Goal: Task Accomplishment & Management: Complete application form

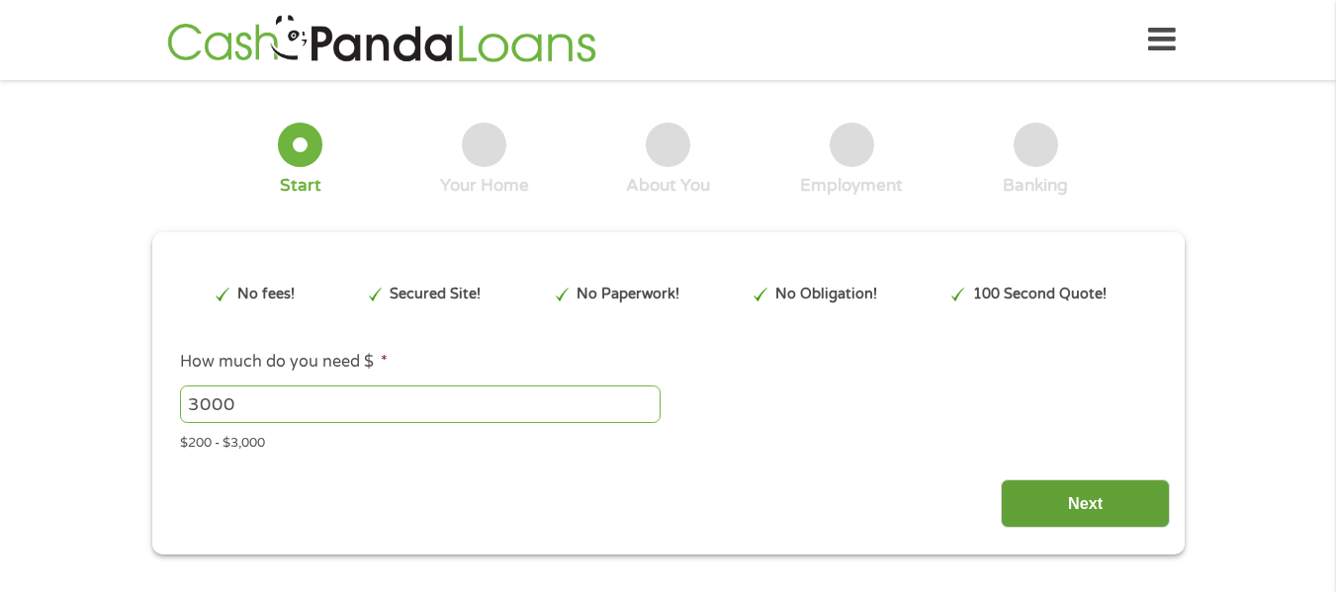
click at [1084, 501] on input "Next" at bounding box center [1085, 504] width 169 height 48
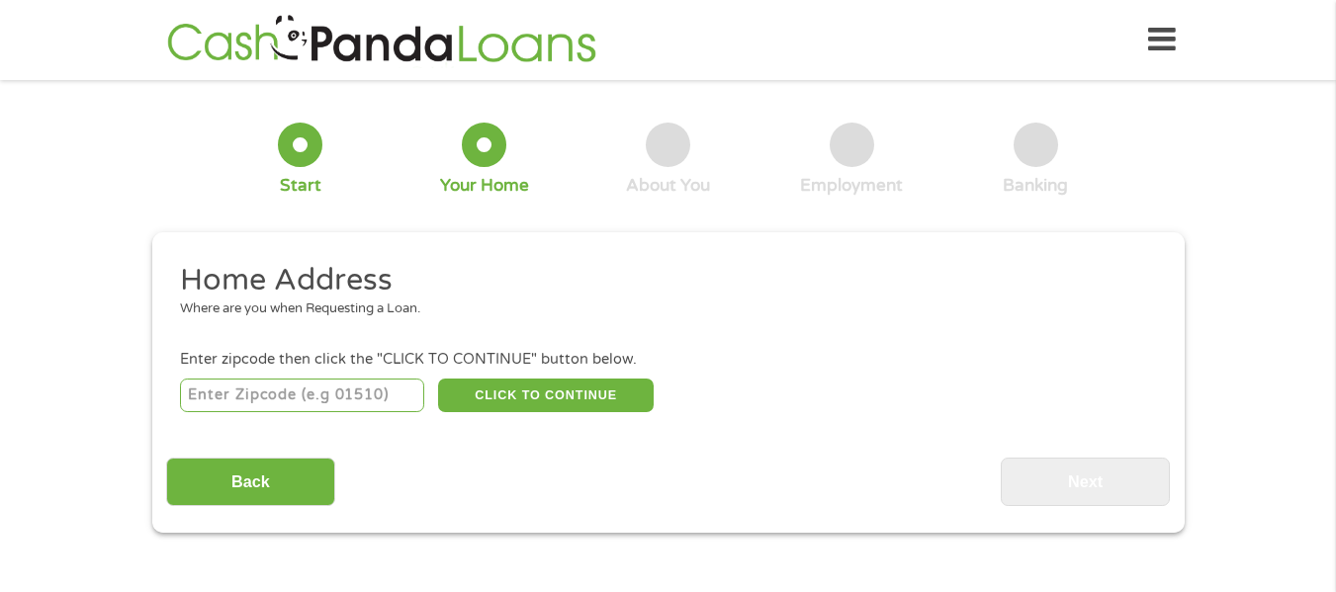
scroll to position [8, 8]
click at [361, 396] on input "number" at bounding box center [302, 396] width 244 height 34
type input "23608"
click at [616, 397] on button "CLICK TO CONTINUE" at bounding box center [546, 396] width 216 height 34
type input "23608"
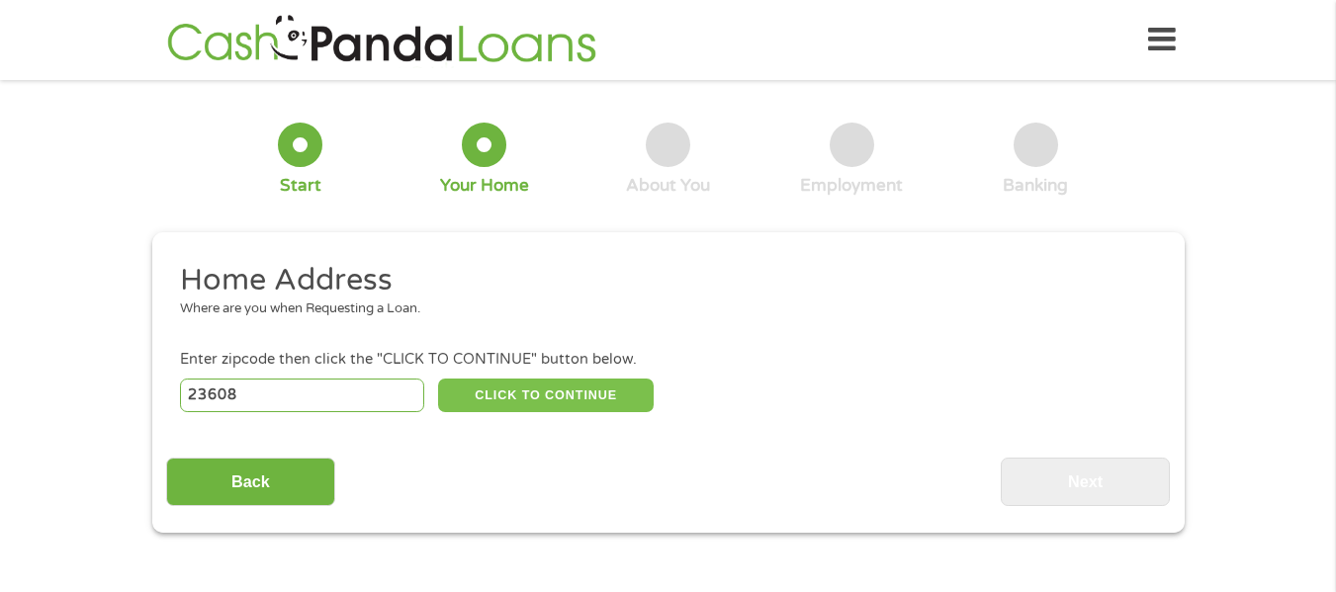
type input "Newport News"
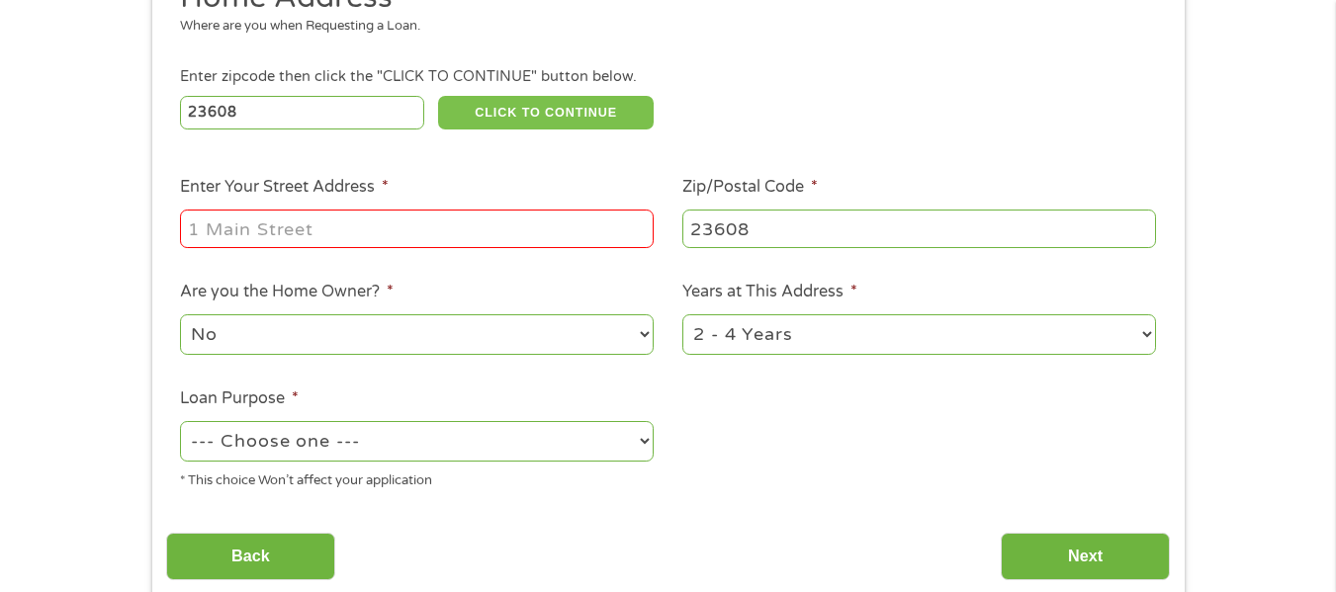
scroll to position [286, 0]
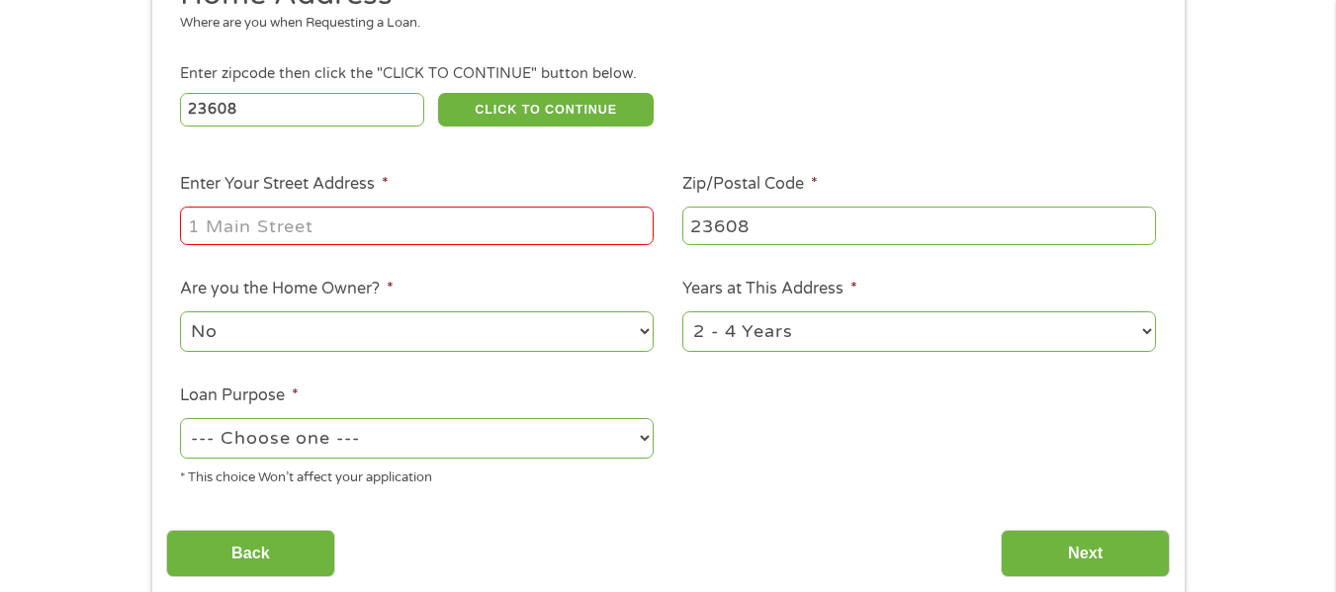
click at [597, 226] on input "Enter Your Street Address *" at bounding box center [417, 226] width 474 height 38
type input "[STREET_ADDRESS][PERSON_NAME]"
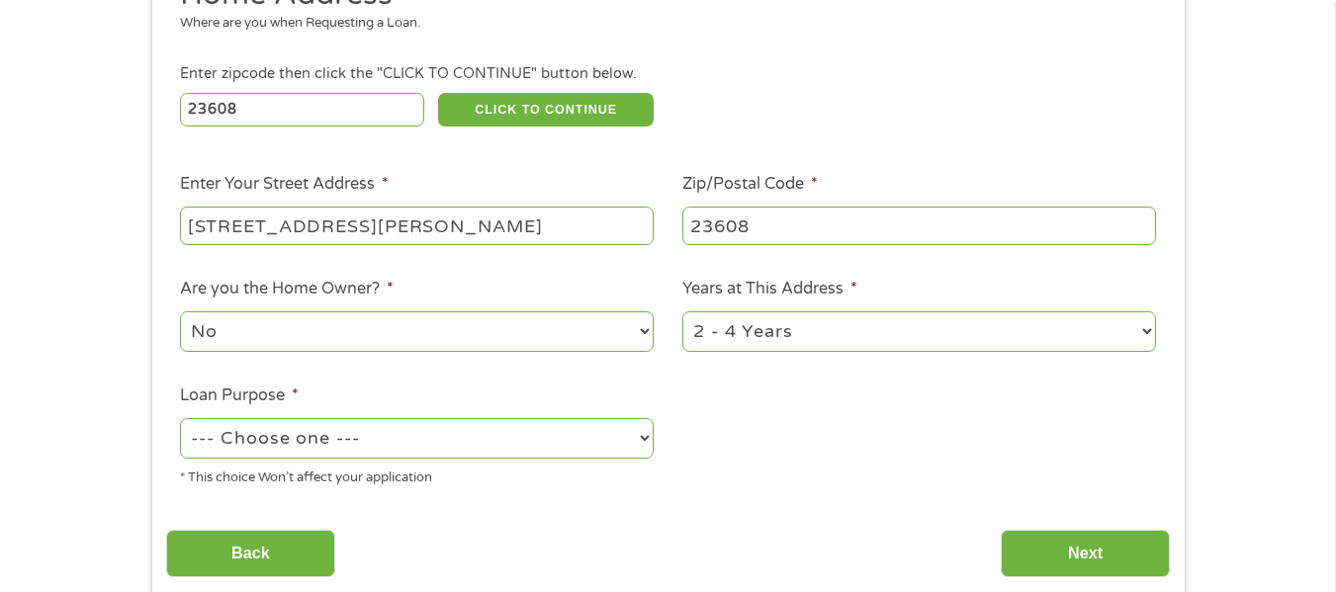
click at [1106, 335] on select "1 Year or less 1 - 2 Years 2 - 4 Years Over 4 Years" at bounding box center [919, 331] width 474 height 41
select select "12months"
click at [682, 311] on select "1 Year or less 1 - 2 Years 2 - 4 Years Over 4 Years" at bounding box center [919, 331] width 474 height 41
click at [644, 440] on select "--- Choose one --- Pay Bills Debt Consolidation Home Improvement Major Purchase…" at bounding box center [417, 438] width 474 height 41
select select "paybills"
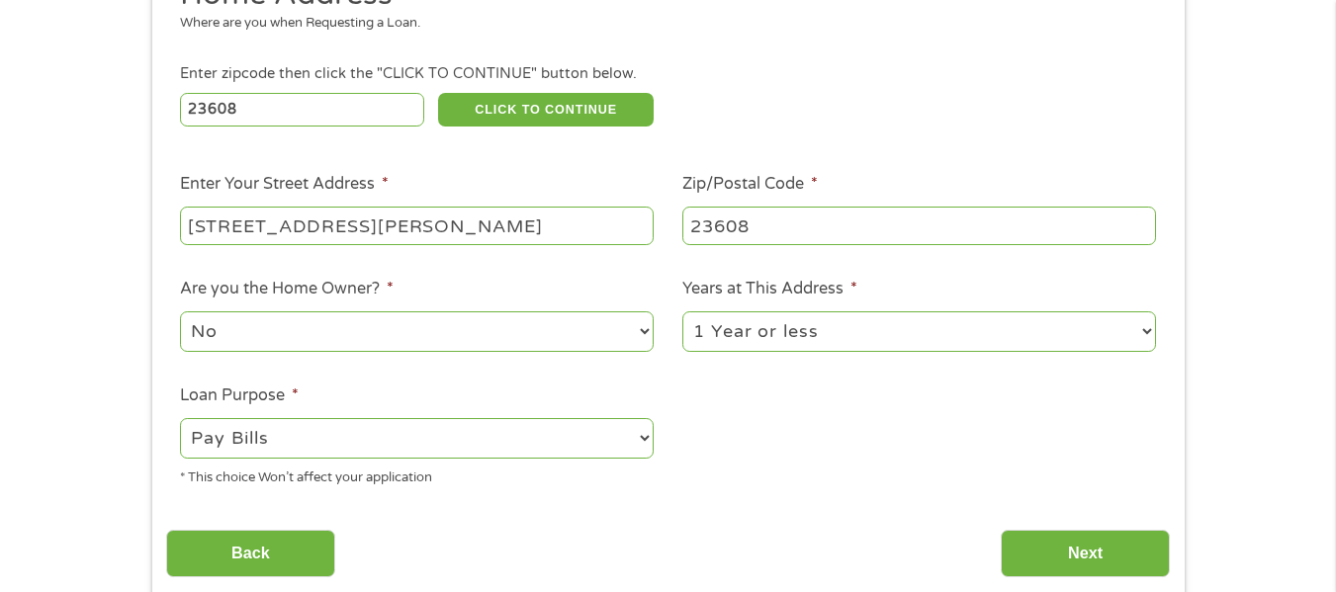
click at [180, 418] on select "--- Choose one --- Pay Bills Debt Consolidation Home Improvement Major Purchase…" at bounding box center [417, 438] width 474 height 41
click at [1087, 544] on input "Next" at bounding box center [1085, 554] width 169 height 48
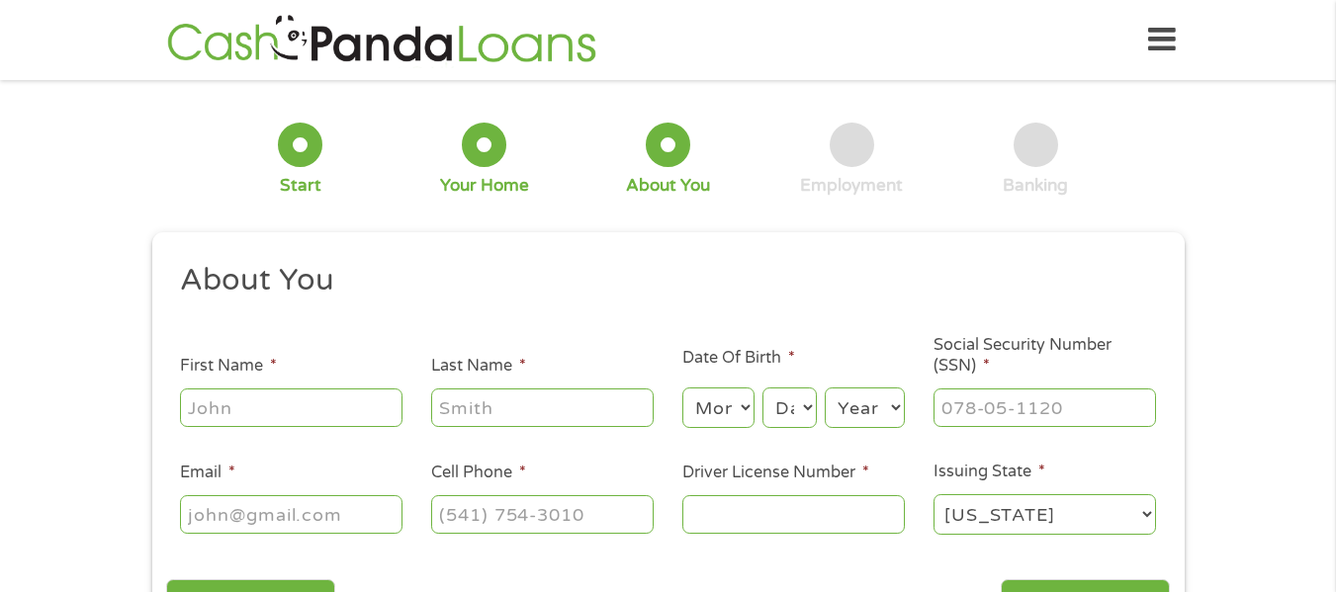
scroll to position [8, 8]
click at [345, 414] on input "First Name *" at bounding box center [291, 408] width 222 height 38
type input "[PERSON_NAME]"
type input "[PHONE_NUMBER]"
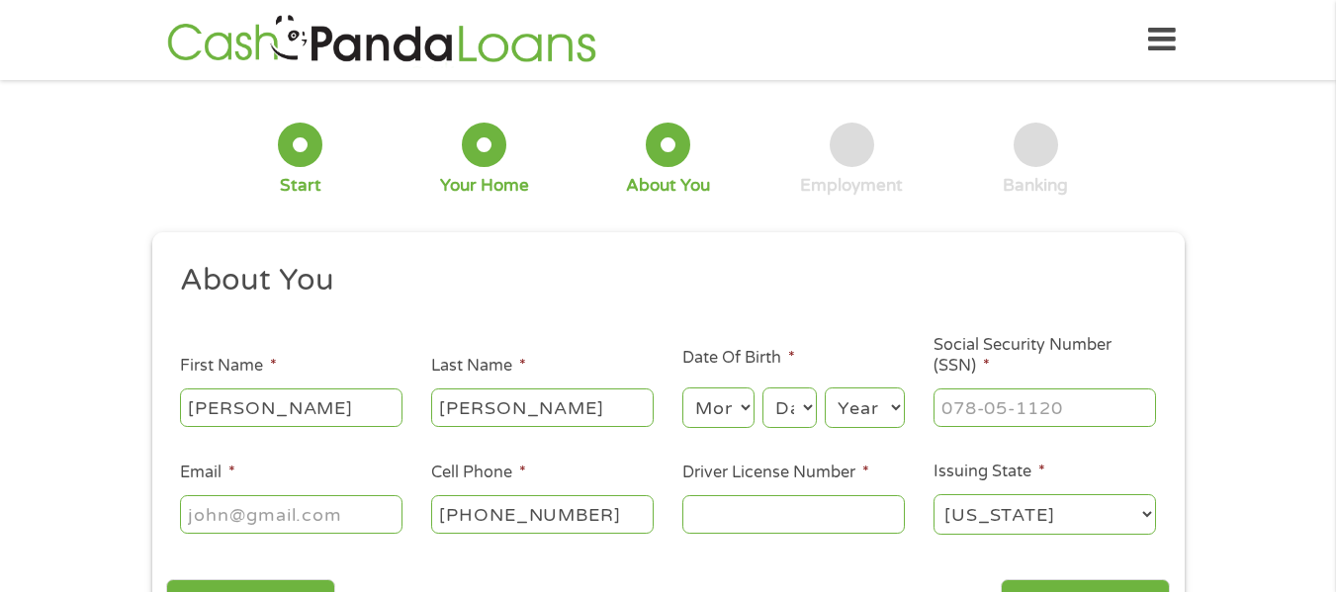
click at [754, 391] on select "Month 1 2 3 4 5 6 7 8 9 10 11 12" at bounding box center [718, 408] width 72 height 41
click at [756, 257] on div "This field is hidden when viewing the form gclid EAIaIQobChMIxrz3nLCajwMVimhHAR…" at bounding box center [668, 443] width 1032 height 422
click at [727, 424] on select "Month 1 2 3 4 5 6 7 8 9 10 11 12" at bounding box center [718, 408] width 72 height 41
select select "8"
click at [682, 388] on select "Month 1 2 3 4 5 6 7 8 9 10 11 12" at bounding box center [718, 408] width 72 height 41
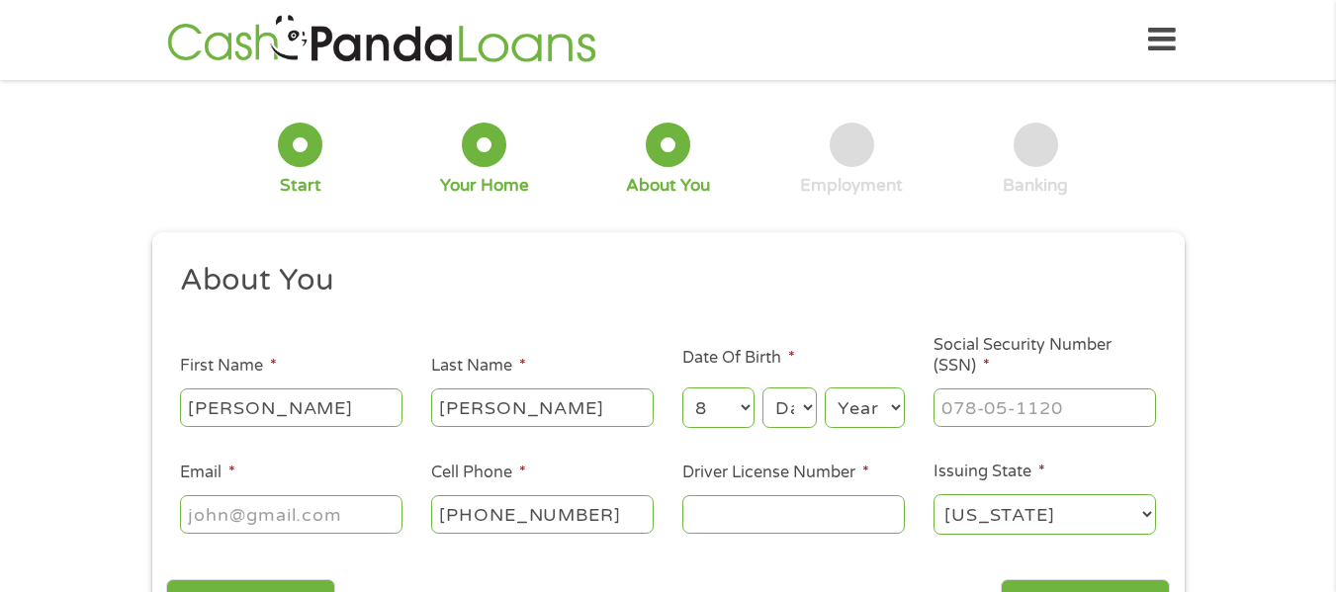
click at [809, 405] on select "Day 1 2 3 4 5 6 7 8 9 10 11 12 13 14 15 16 17 18 19 20 21 22 23 24 25 26 27 28 …" at bounding box center [788, 408] width 53 height 41
select select "18"
click at [762, 388] on select "Day 1 2 3 4 5 6 7 8 9 10 11 12 13 14 15 16 17 18 19 20 21 22 23 24 25 26 27 28 …" at bounding box center [788, 408] width 53 height 41
click at [885, 414] on select "Year [DATE] 2006 2005 2004 2003 2002 2001 2000 1999 1998 1997 1996 1995 1994 19…" at bounding box center [865, 408] width 80 height 41
select select "1981"
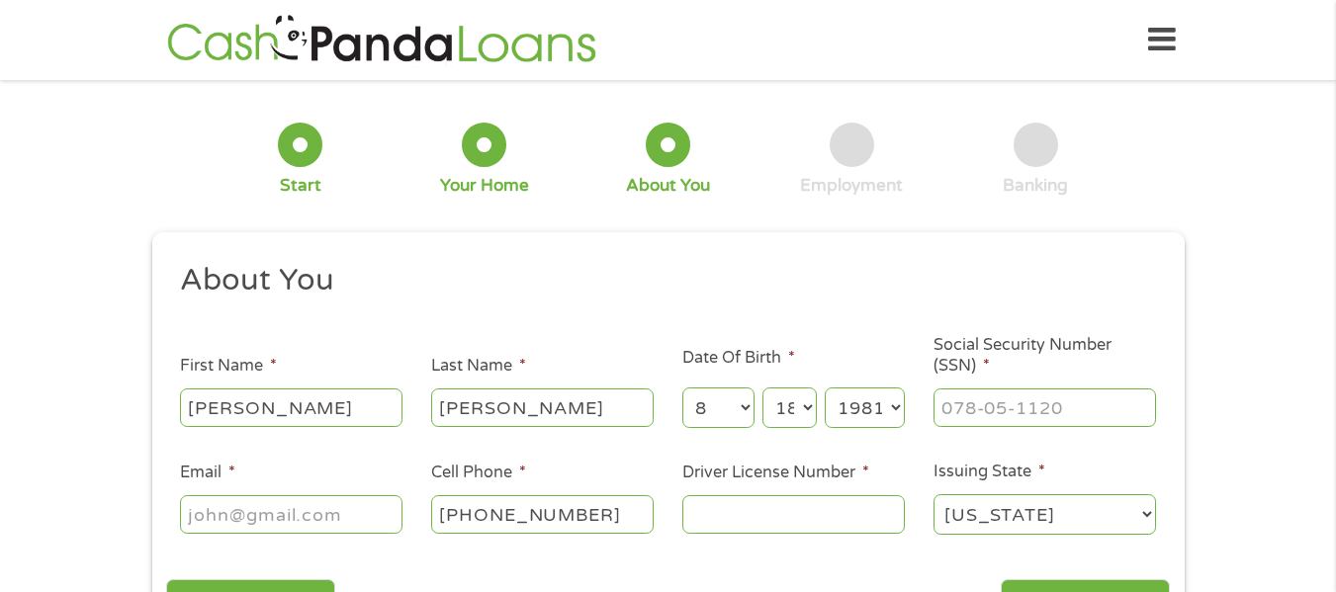
click at [825, 388] on select "Year [DATE] 2006 2005 2004 2003 2002 2001 2000 1999 1998 1997 1996 1995 1994 19…" at bounding box center [865, 408] width 80 height 41
click at [998, 405] on input "Social Security Number (SSN) *" at bounding box center [1044, 408] width 222 height 38
type input "223-27-1276"
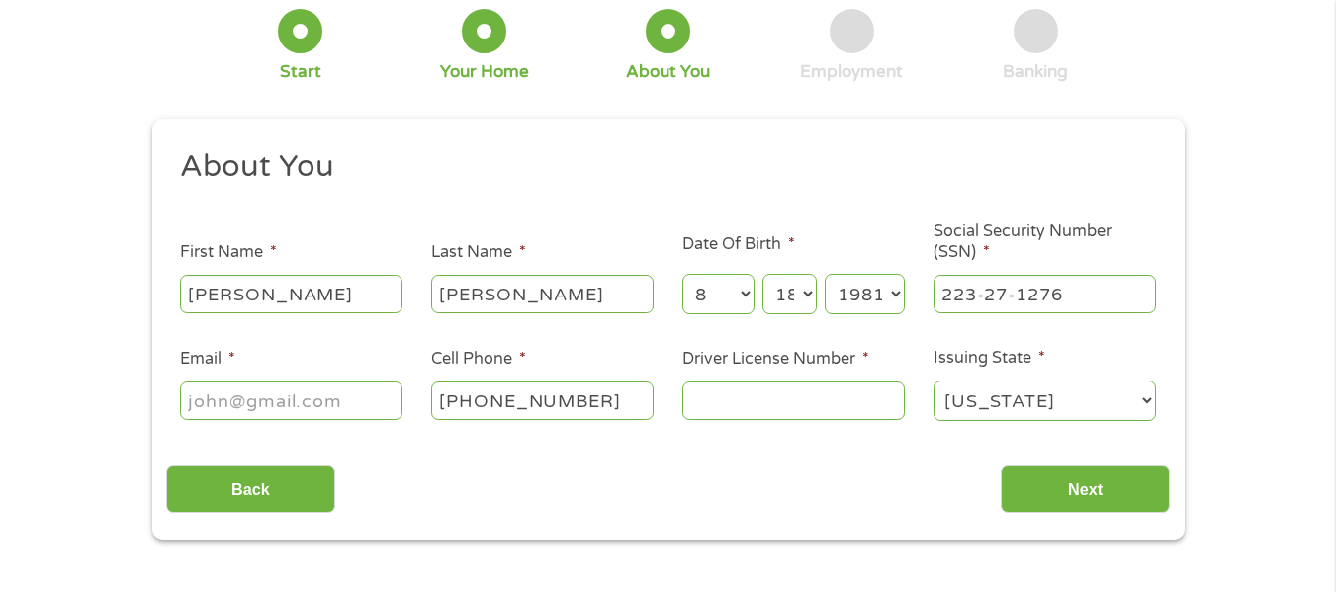
scroll to position [122, 0]
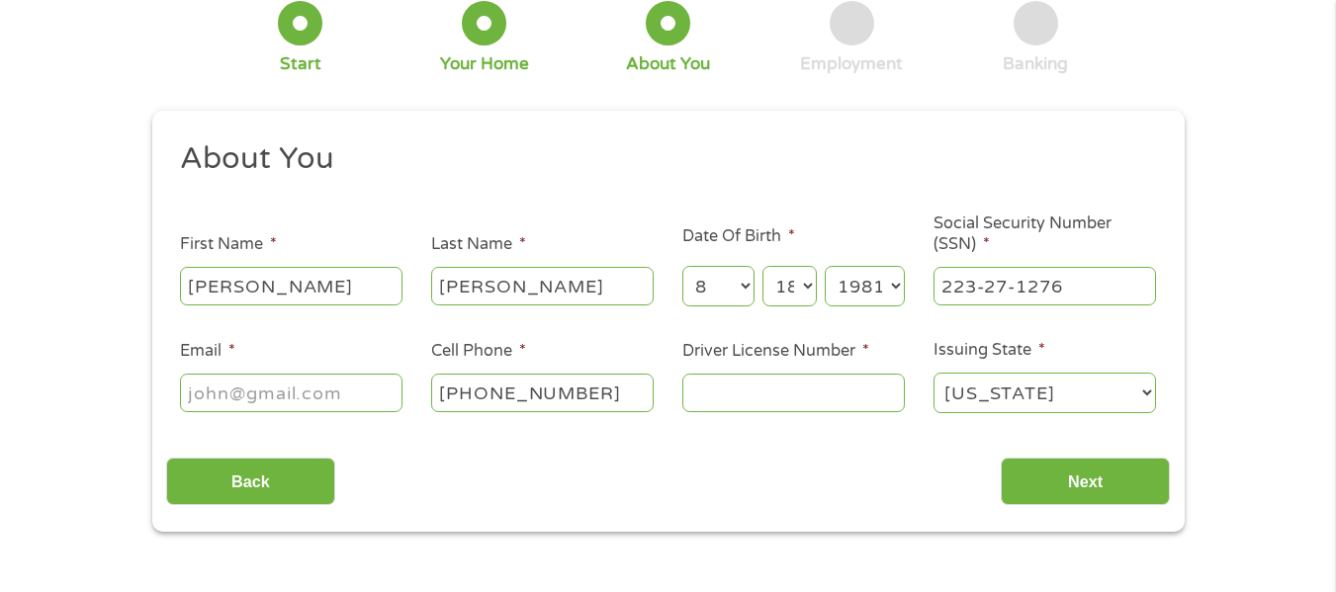
click at [374, 399] on input "Email *" at bounding box center [291, 393] width 222 height 38
type input "[PERSON_NAME][EMAIL_ADDRESS][DOMAIN_NAME]"
type input "[PHONE_NUMBER]"
click at [855, 395] on input "Driver License Number *" at bounding box center [793, 393] width 222 height 38
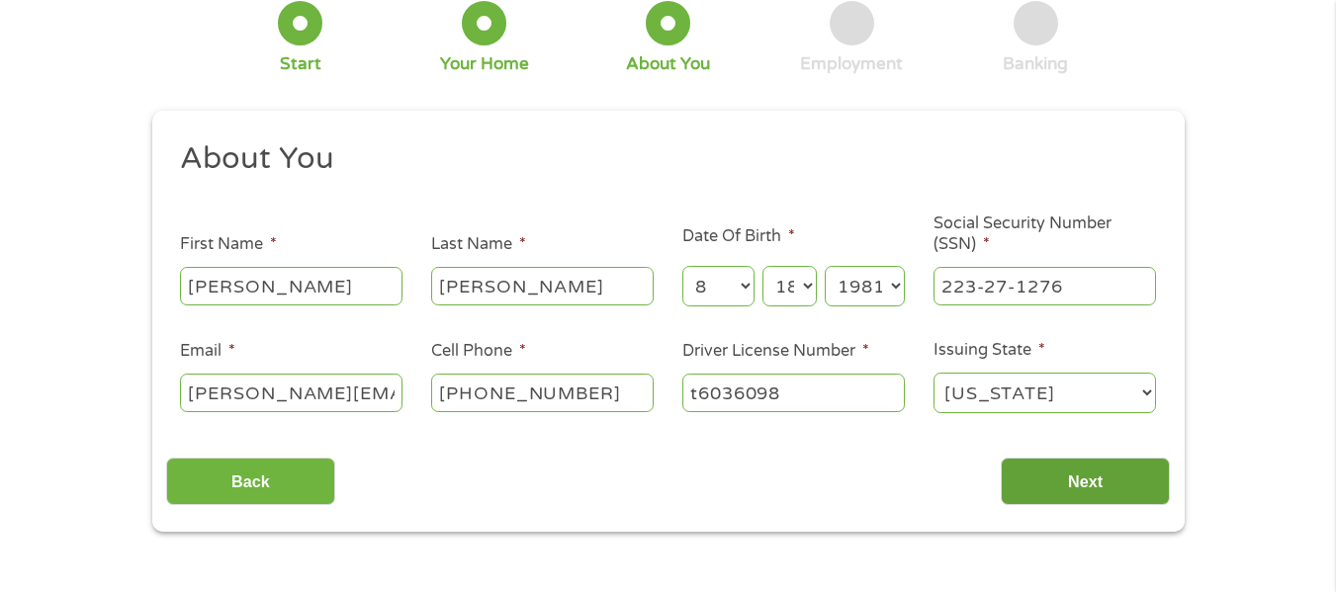
type input "t6036098"
click at [1099, 480] on input "Next" at bounding box center [1085, 482] width 169 height 48
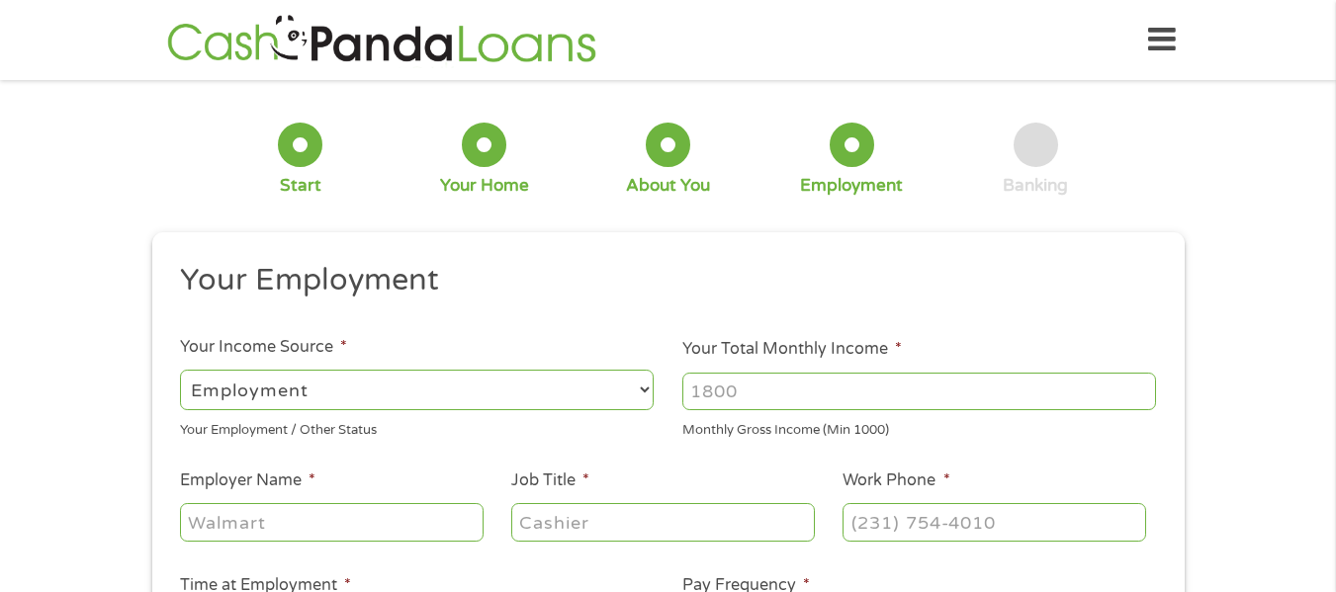
scroll to position [8, 8]
click at [1100, 389] on input "Your Total Monthly Income *" at bounding box center [919, 392] width 474 height 38
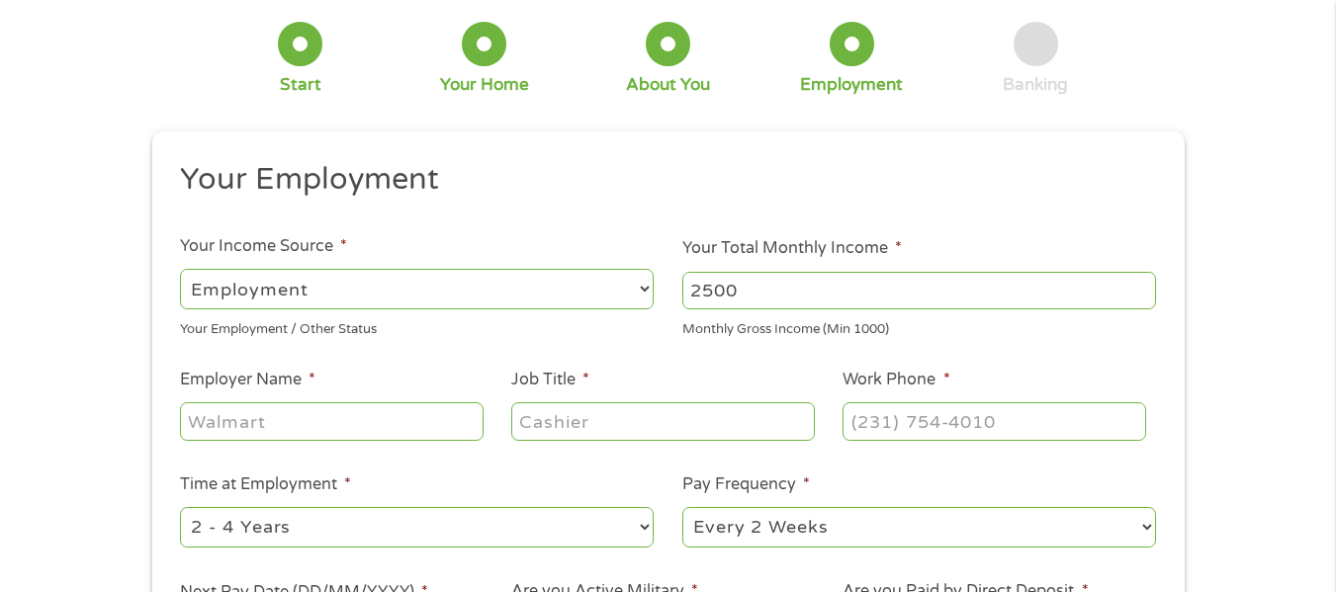
scroll to position [163, 0]
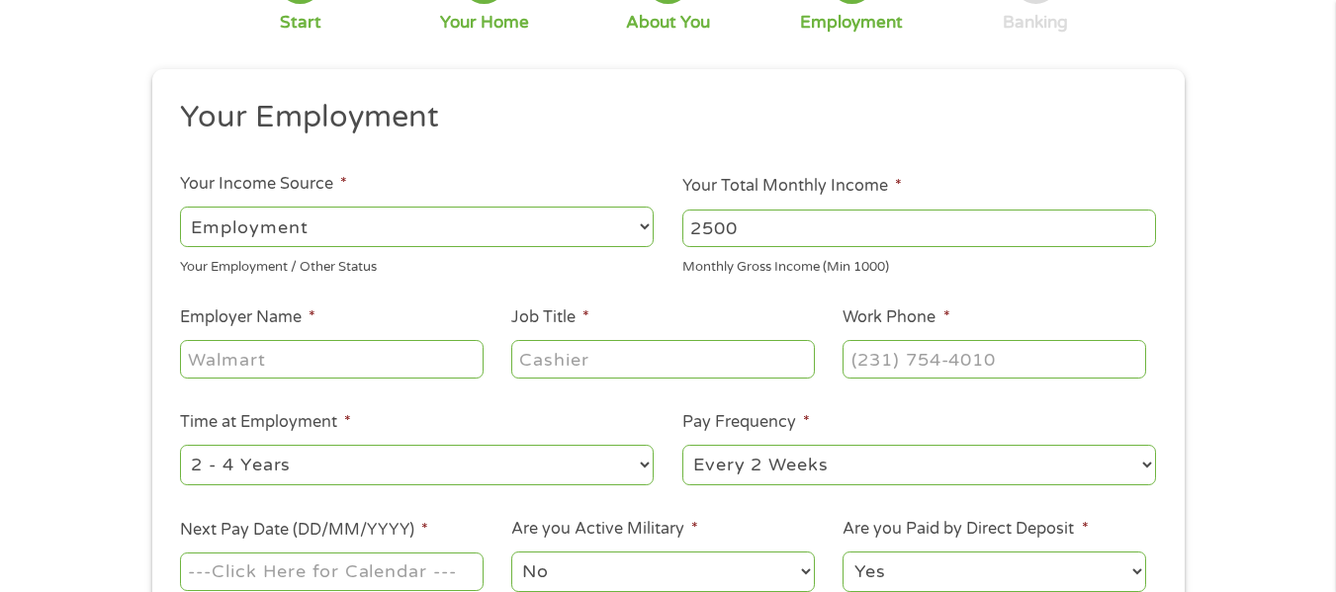
type input "2500"
click at [436, 363] on input "Employer Name *" at bounding box center [331, 359] width 303 height 38
type input "waterview health and rehabilitation"
click at [785, 348] on input "Job Title *" at bounding box center [662, 359] width 303 height 38
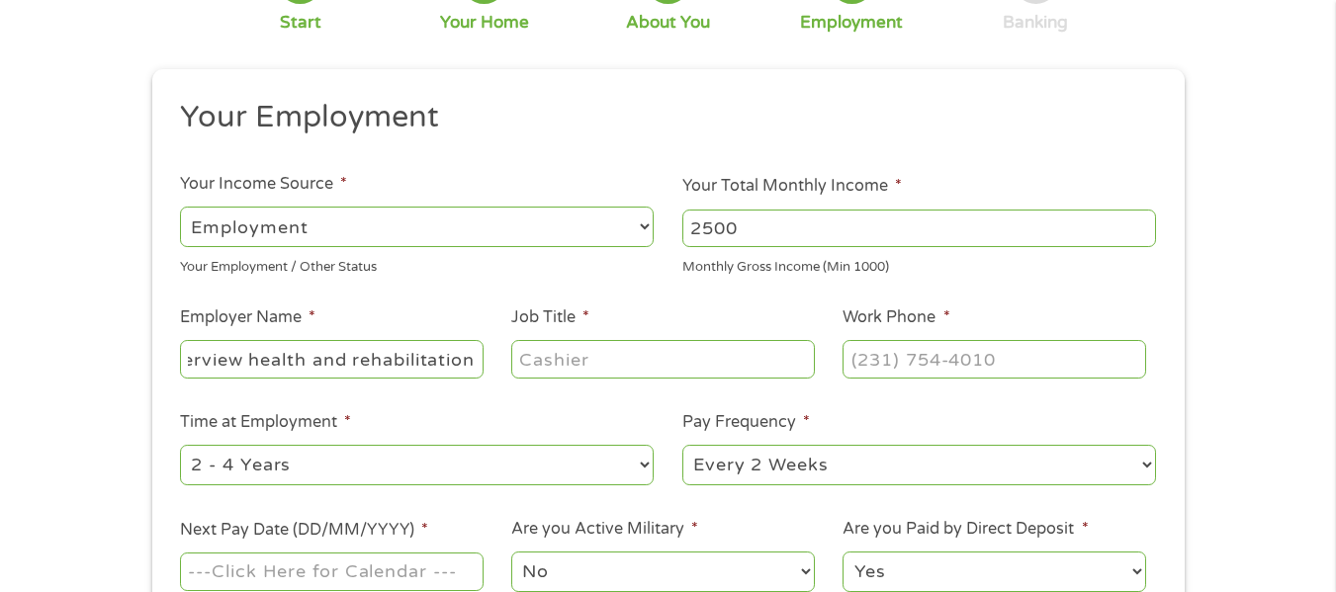
scroll to position [0, 0]
type input "CNA"
click at [1000, 363] on input "Work Phone *" at bounding box center [994, 359] width 303 height 38
type input "[PHONE_NUMBER]"
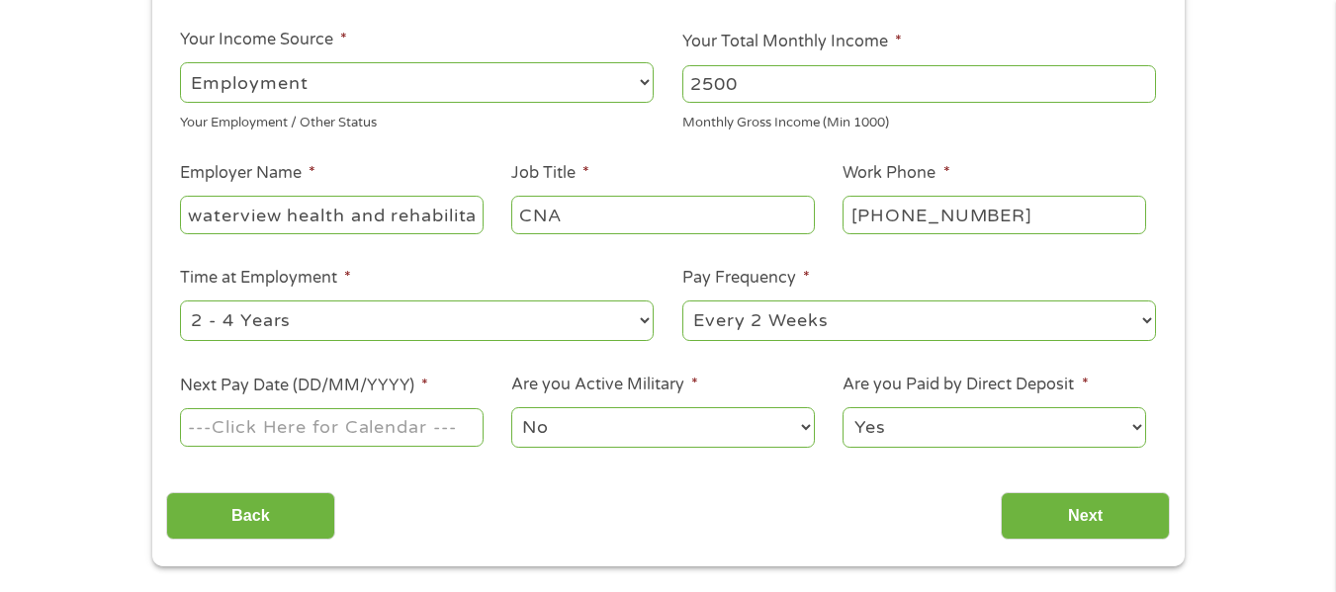
scroll to position [325, 0]
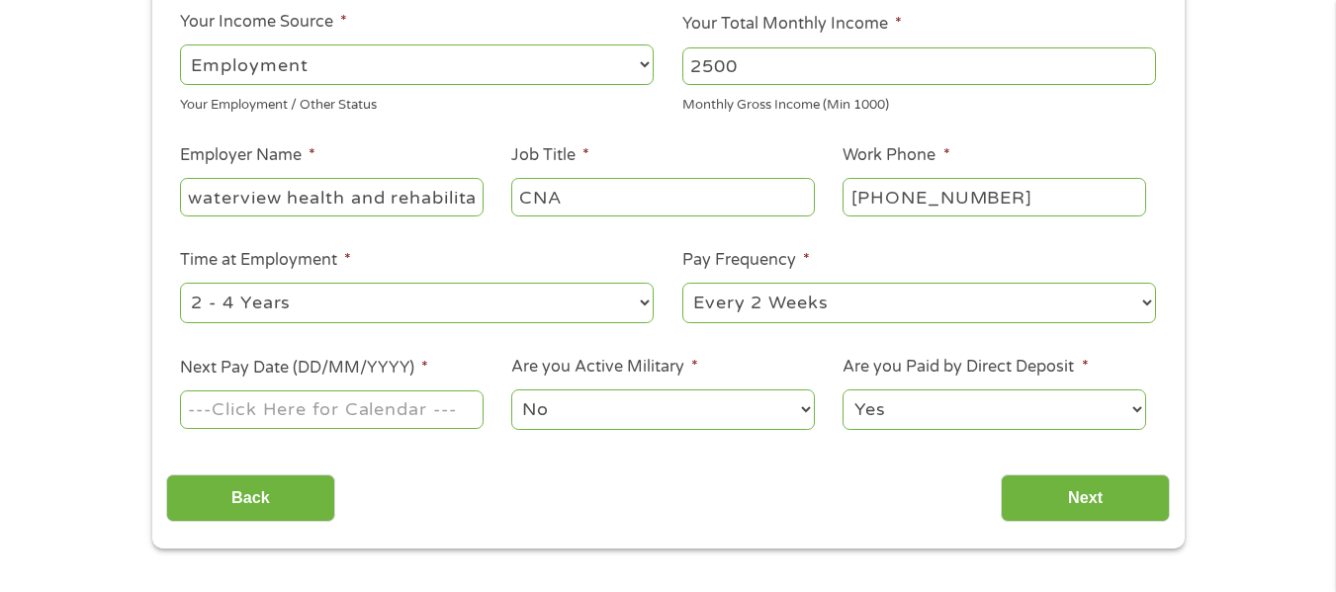
click at [634, 305] on select "--- Choose one --- 1 Year or less 1 - 2 Years 2 - 4 Years Over 4 Years" at bounding box center [417, 303] width 474 height 41
select select "24months"
click at [180, 283] on select "--- Choose one --- 1 Year or less 1 - 2 Years 2 - 4 Years Over 4 Years" at bounding box center [417, 303] width 474 height 41
click at [421, 425] on input "Next Pay Date (DD/MM/YYYY) *" at bounding box center [331, 410] width 303 height 38
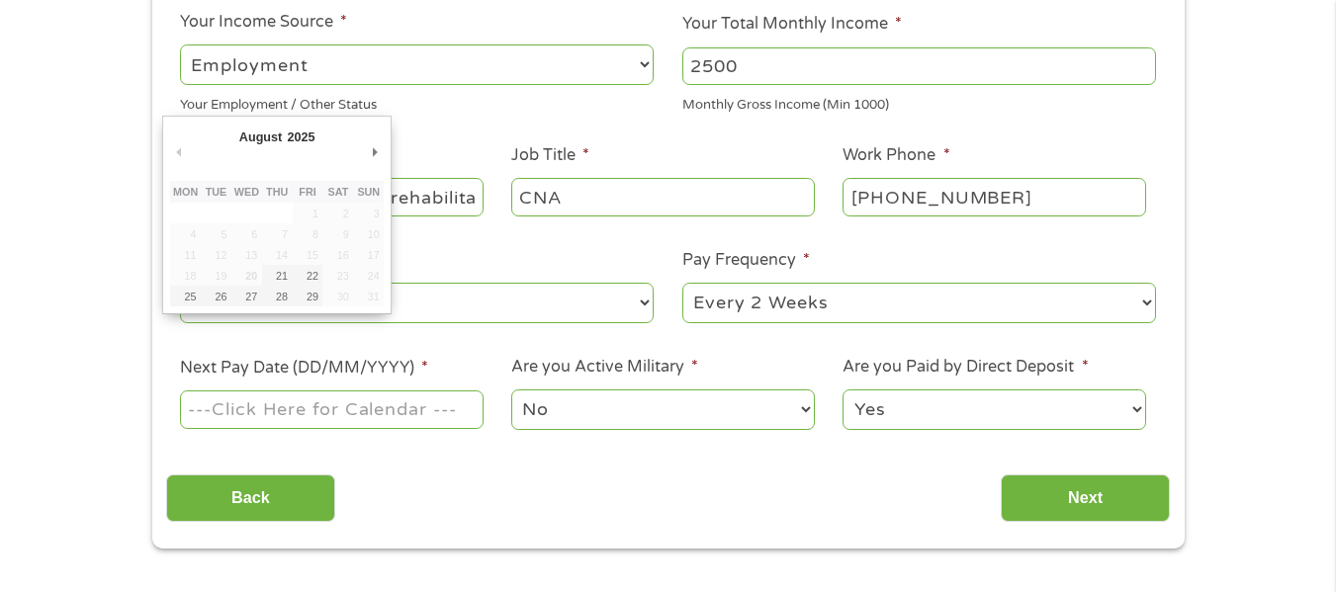
click at [433, 421] on input "Next Pay Date (DD/MM/YYYY) *" at bounding box center [331, 410] width 303 height 38
click at [436, 413] on input "Next Pay Date (DD/MM/YYYY) *" at bounding box center [331, 410] width 303 height 38
click at [395, 365] on label "Next Pay Date (DD/MM/YYYY) *" at bounding box center [304, 368] width 248 height 21
click at [395, 391] on input "Next Pay Date (DD/MM/YYYY) *" at bounding box center [331, 410] width 303 height 38
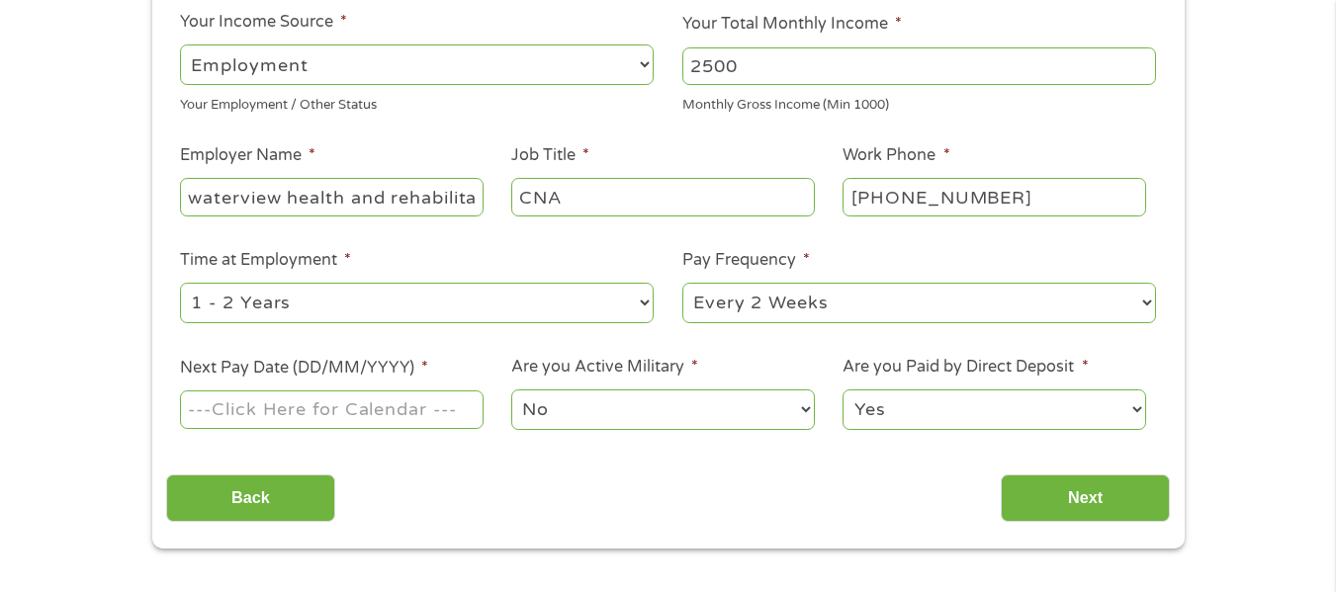
click at [426, 410] on input "Next Pay Date (DD/MM/YYYY) *" at bounding box center [331, 410] width 303 height 38
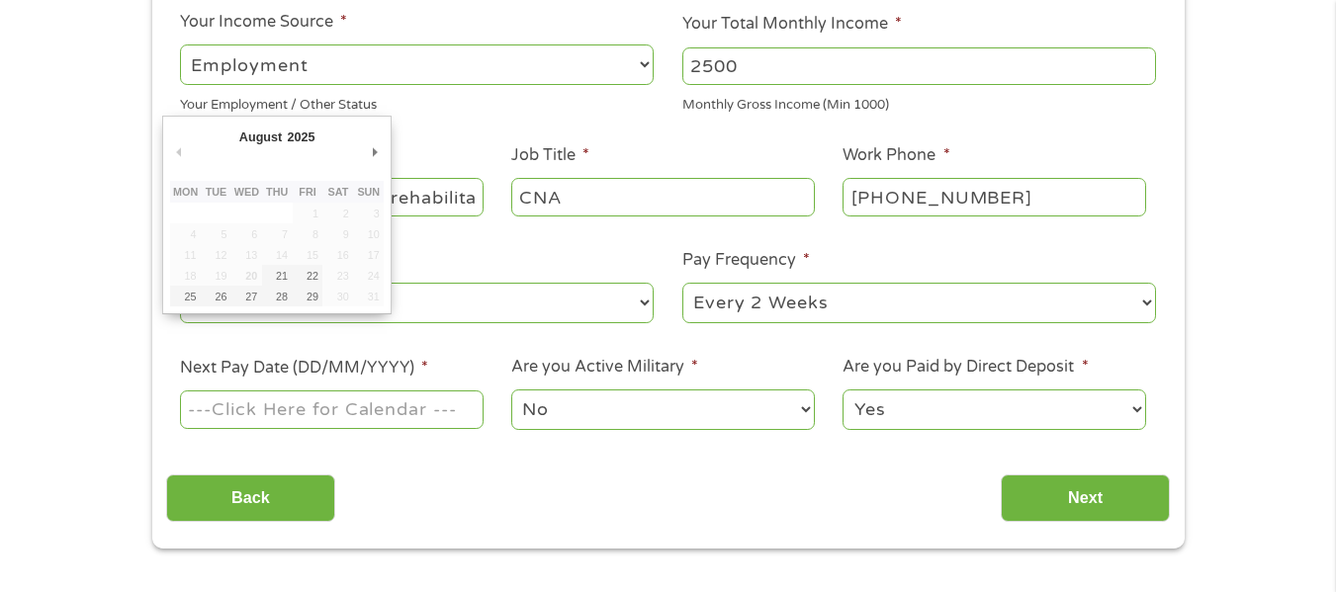
type input "[DATE]"
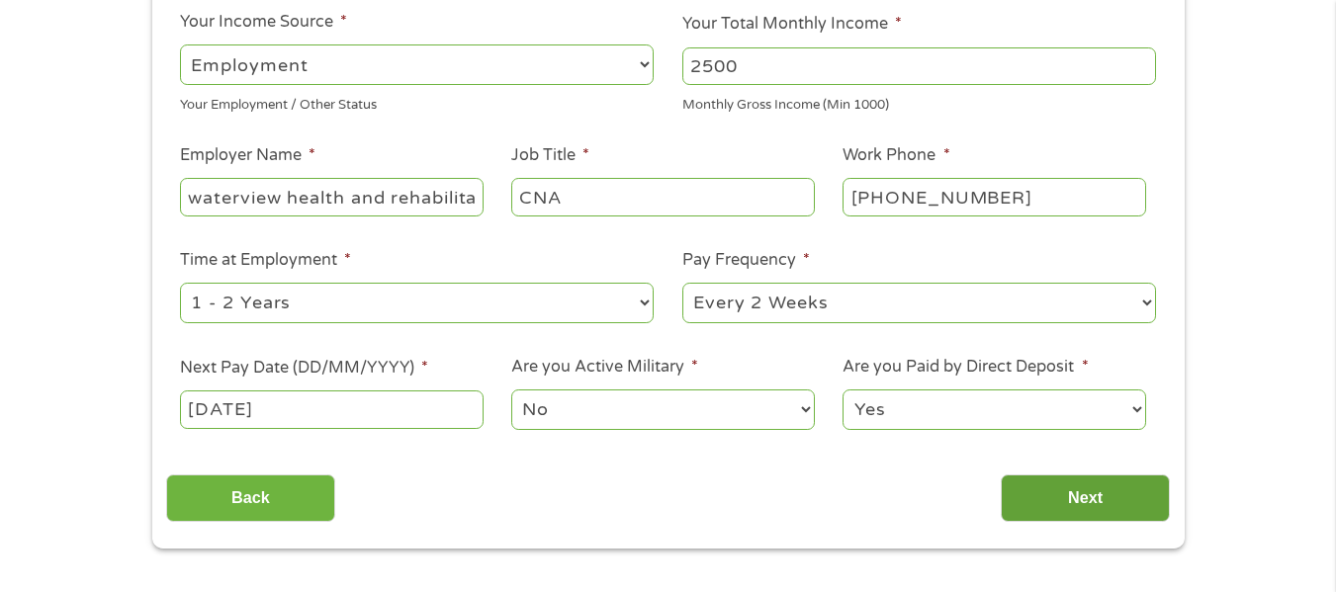
click at [1083, 489] on input "Next" at bounding box center [1085, 499] width 169 height 48
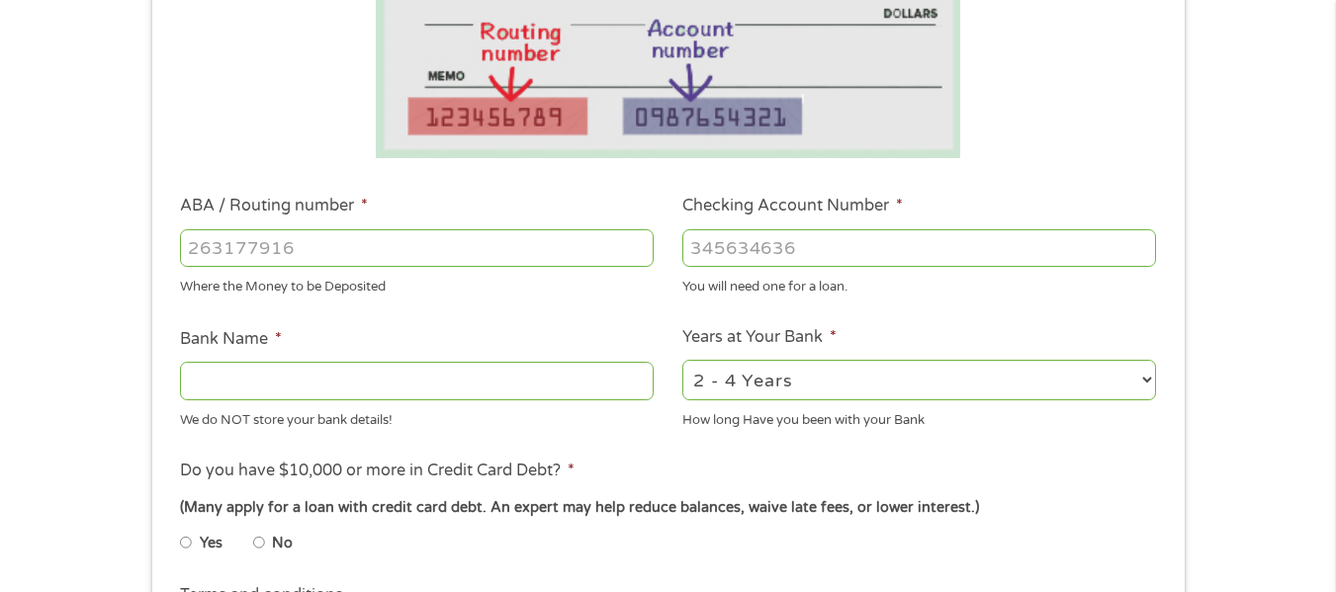
scroll to position [464, 0]
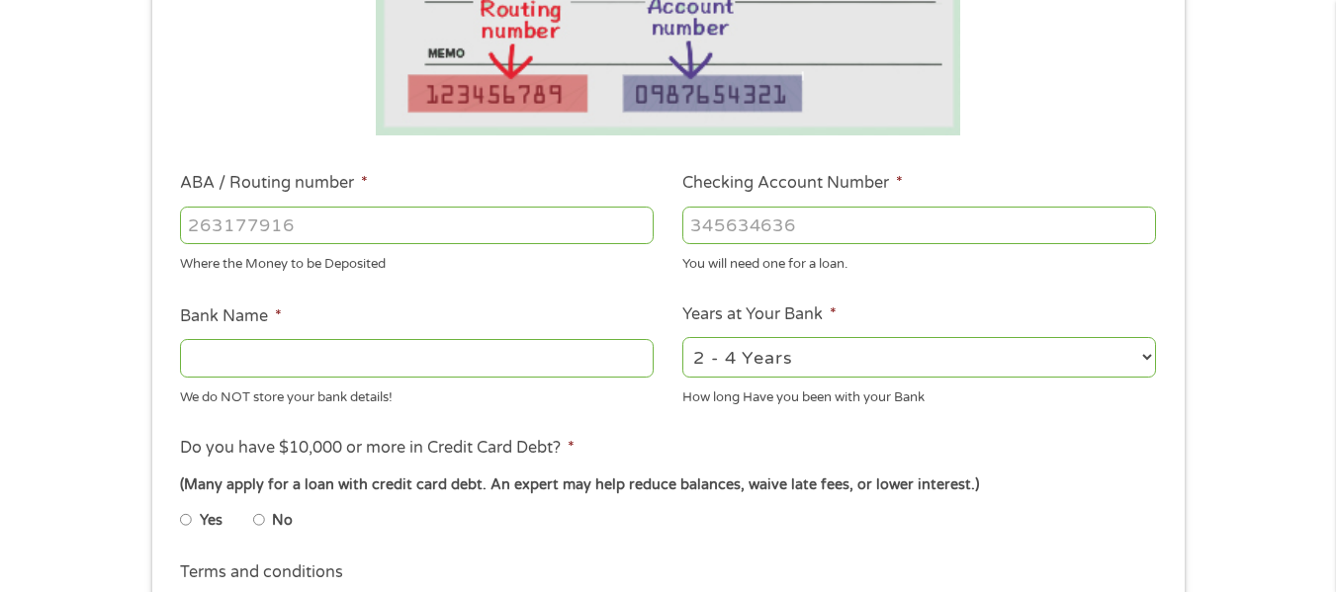
click at [577, 229] on input "ABA / Routing number *" at bounding box center [417, 226] width 474 height 38
type input "05100061"
click at [264, 517] on input "No" at bounding box center [259, 520] width 12 height 32
radio input "true"
click at [480, 364] on input "Bank Name *" at bounding box center [417, 358] width 474 height 38
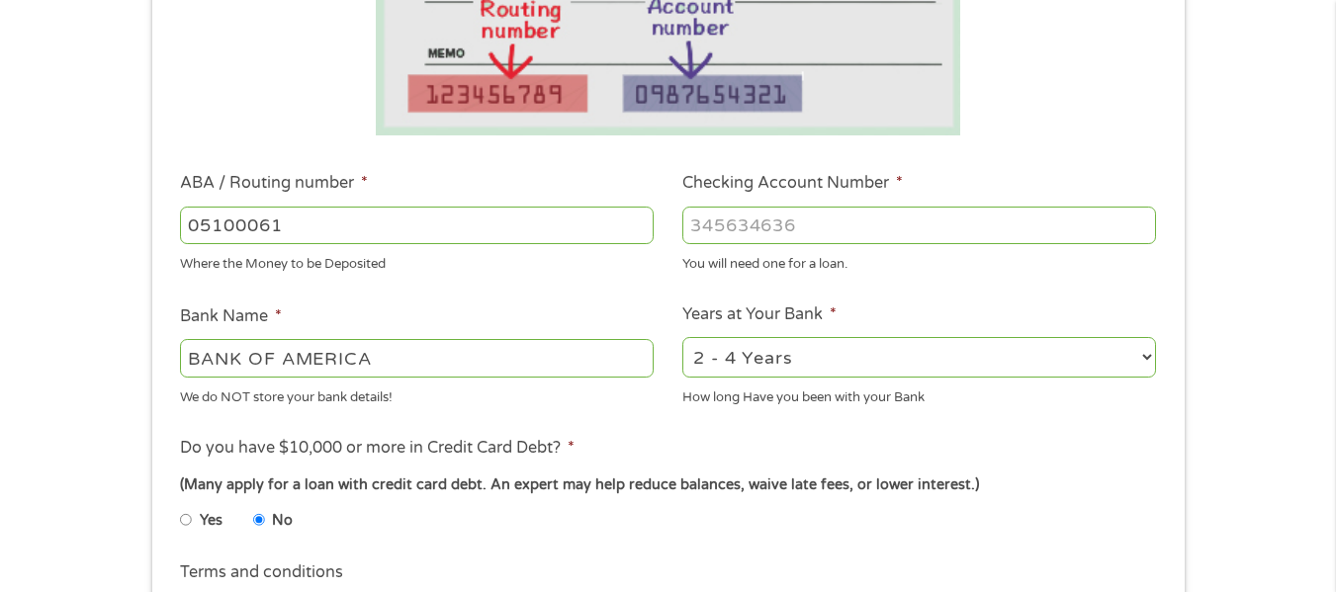
type input "BANK OF AMERICA"
click at [1147, 342] on select "2 - 4 Years 6 - 12 Months 1 - 2 Years Over 4 Years" at bounding box center [919, 357] width 474 height 41
click at [895, 501] on div "Yes No" at bounding box center [667, 523] width 975 height 45
click at [1137, 371] on select "2 - 4 Years 6 - 12 Months 1 - 2 Years Over 4 Years" at bounding box center [919, 357] width 474 height 41
select select "60months"
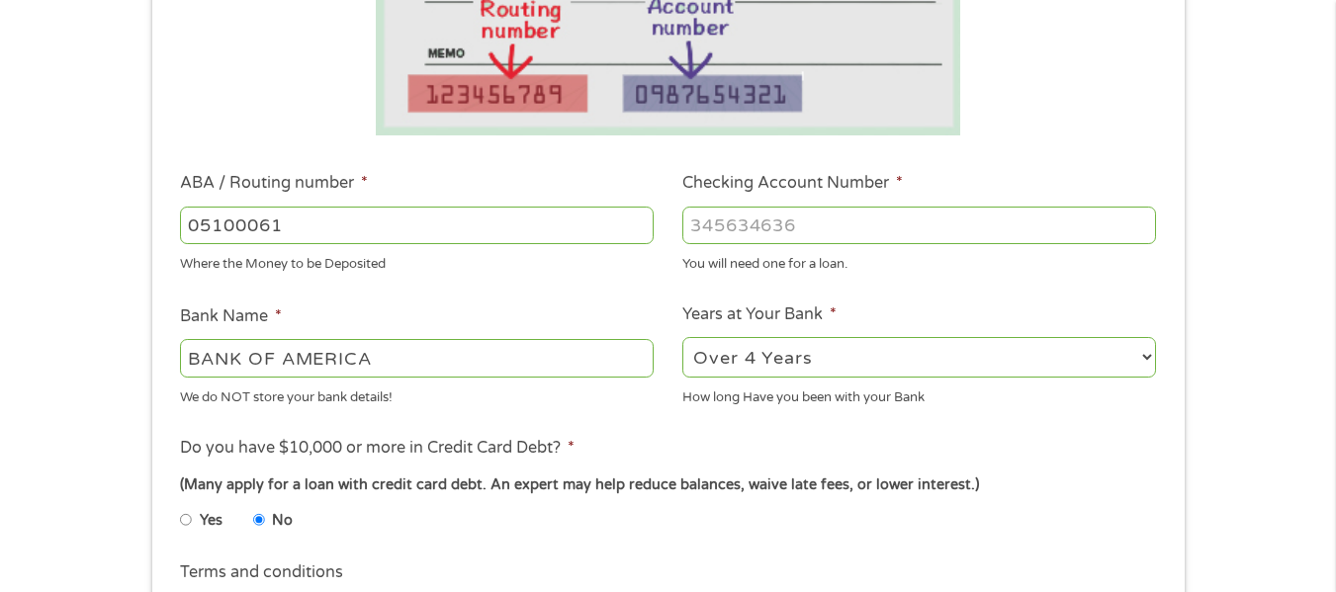
click at [682, 337] on select "2 - 4 Years 6 - 12 Months 1 - 2 Years Over 4 Years" at bounding box center [919, 357] width 474 height 41
click at [466, 234] on input "05100061" at bounding box center [417, 226] width 474 height 38
type input "05100017"
click at [1007, 221] on input "Checking Account Number *" at bounding box center [919, 226] width 474 height 38
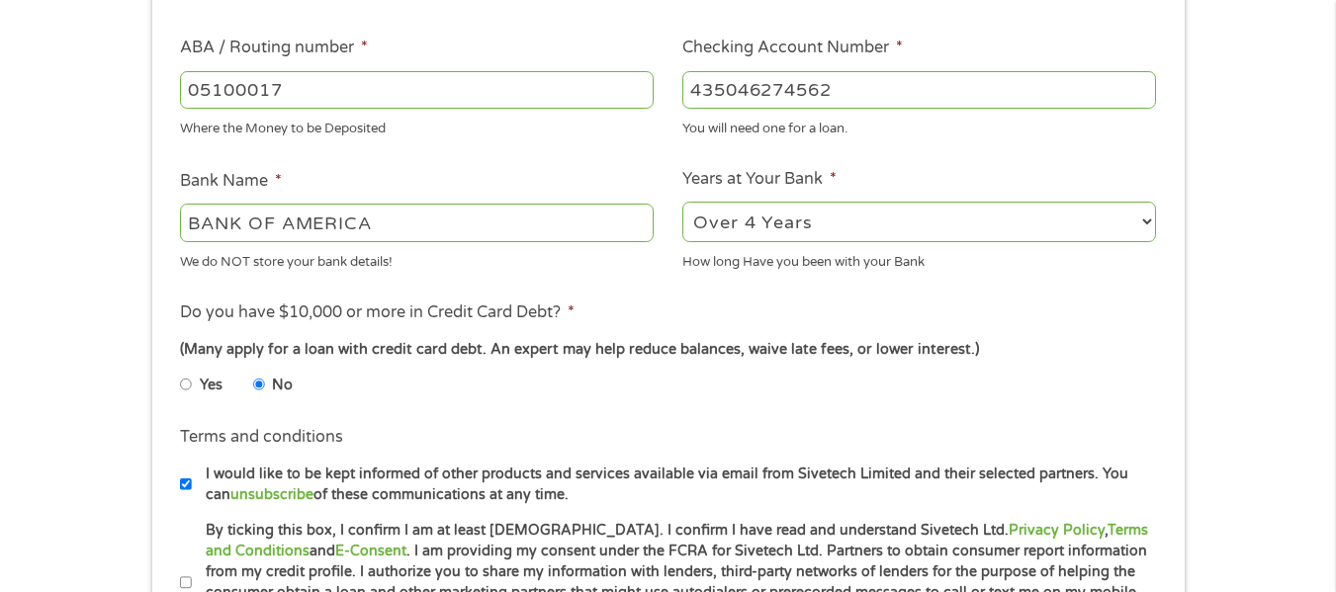
scroll to position [600, 0]
type input "435046274562"
click at [1239, 418] on div "1 Start 2 Your Home 3 About You 4 Employment 5 Banking 6 This field is hidden w…" at bounding box center [668, 121] width 1336 height 1254
click at [1235, 424] on div "1 Start 2 Your Home 3 About You 4 Employment 5 Banking 6 This field is hidden w…" at bounding box center [668, 121] width 1336 height 1254
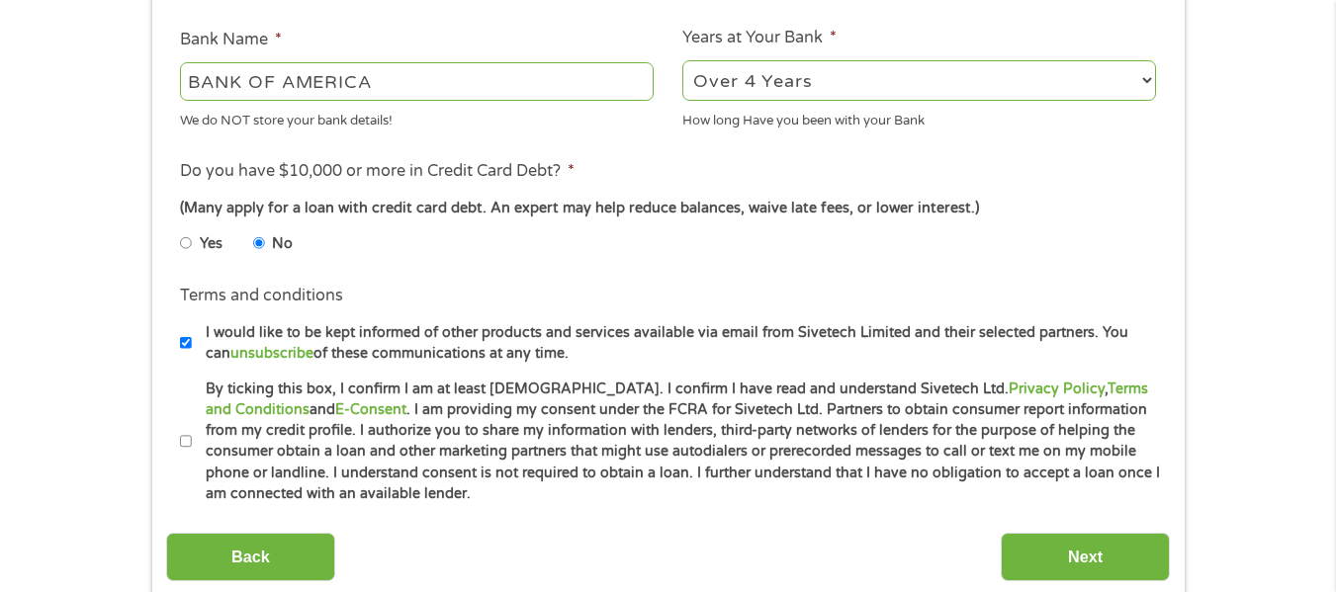
scroll to position [766, 0]
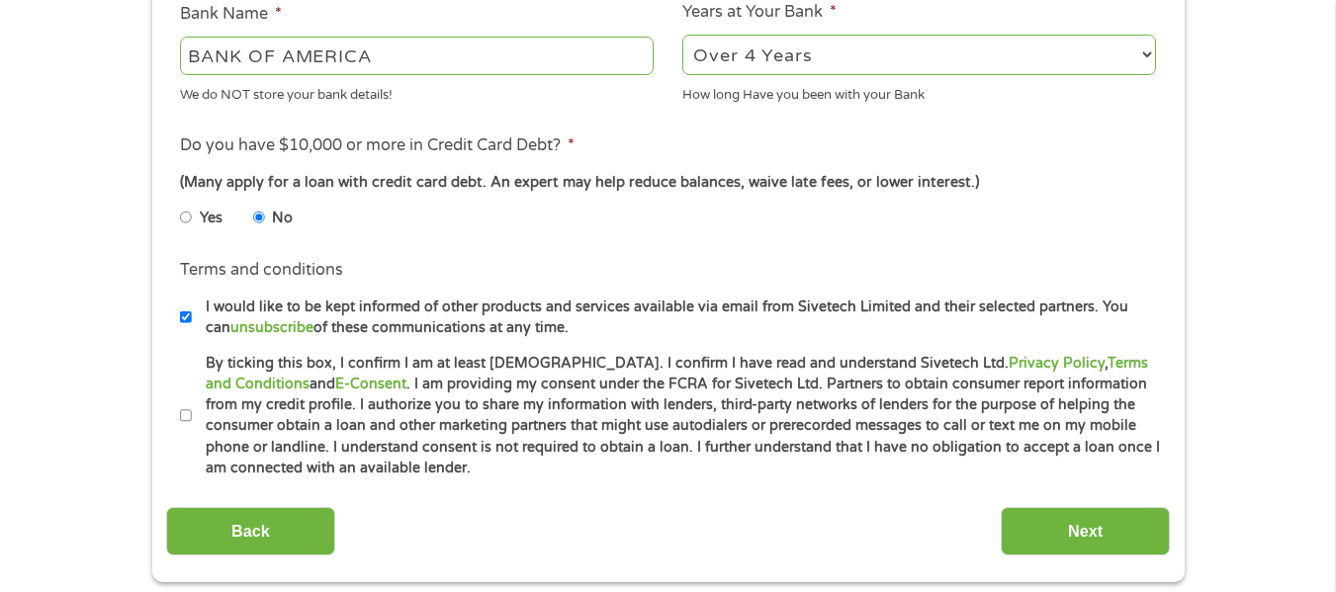
click at [187, 412] on input "By ticking this box, I confirm I am at least [DEMOGRAPHIC_DATA]. I confirm I ha…" at bounding box center [186, 416] width 12 height 32
checkbox input "true"
click at [1093, 507] on input "Next" at bounding box center [1085, 531] width 169 height 48
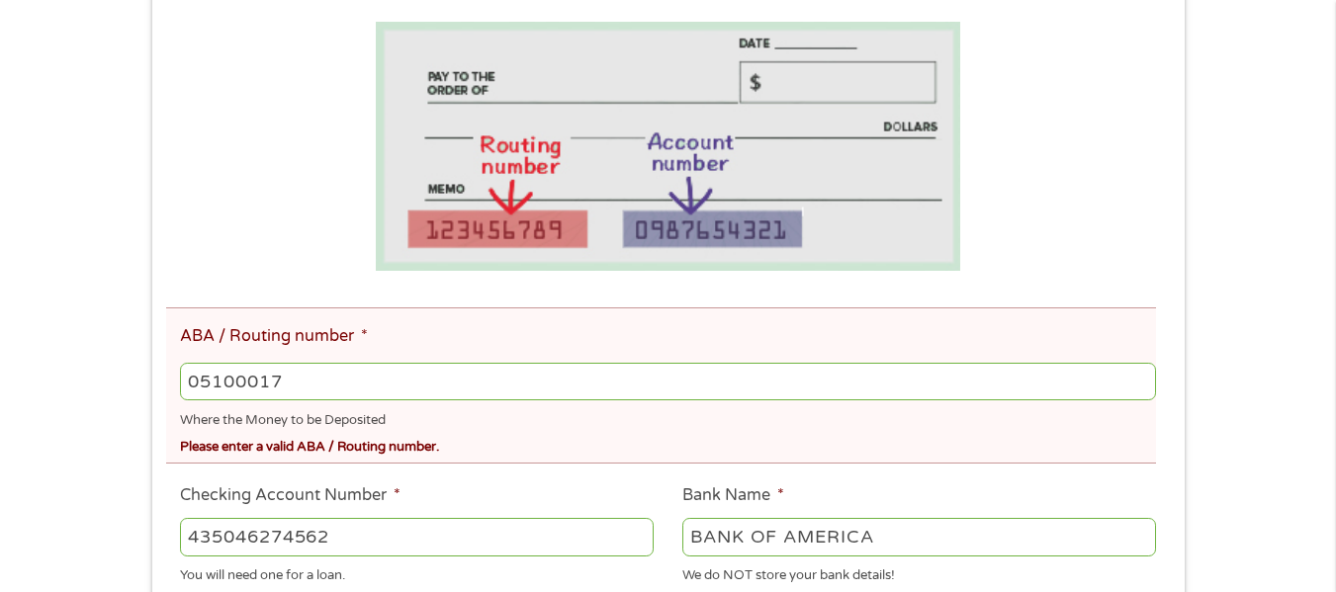
scroll to position [408, 0]
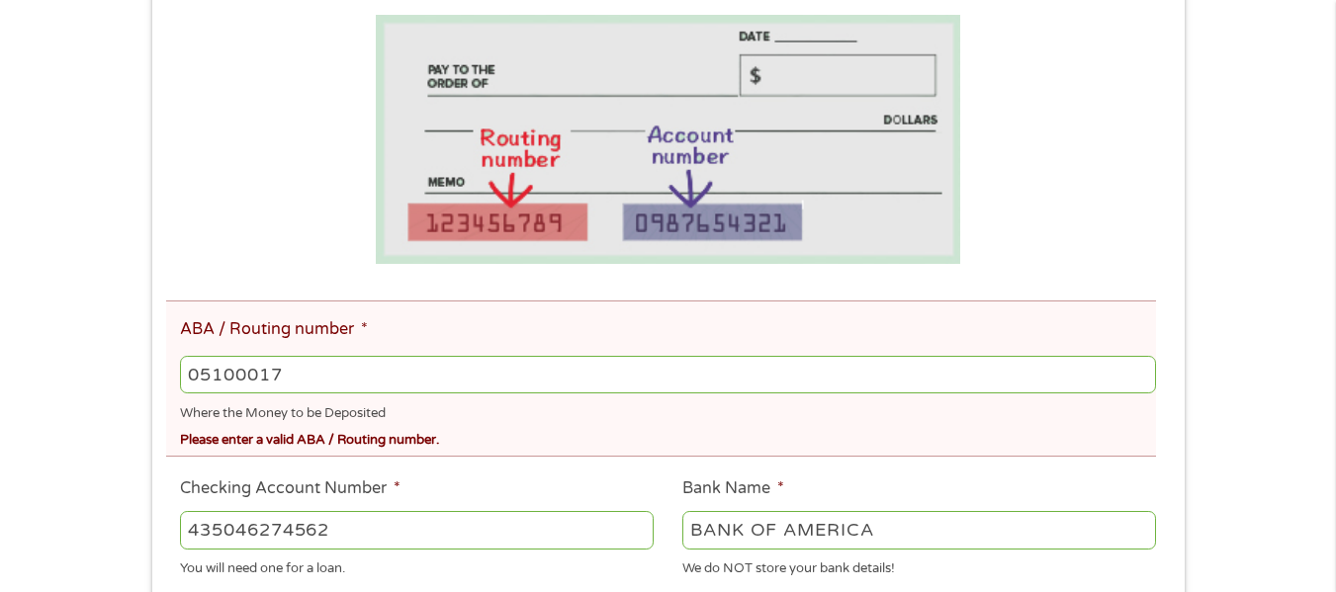
click at [558, 369] on input "05100017" at bounding box center [667, 375] width 975 height 38
click at [240, 379] on input "05100017" at bounding box center [667, 375] width 975 height 38
type input "051000017"
type input "BANK OF AMERICA NA"
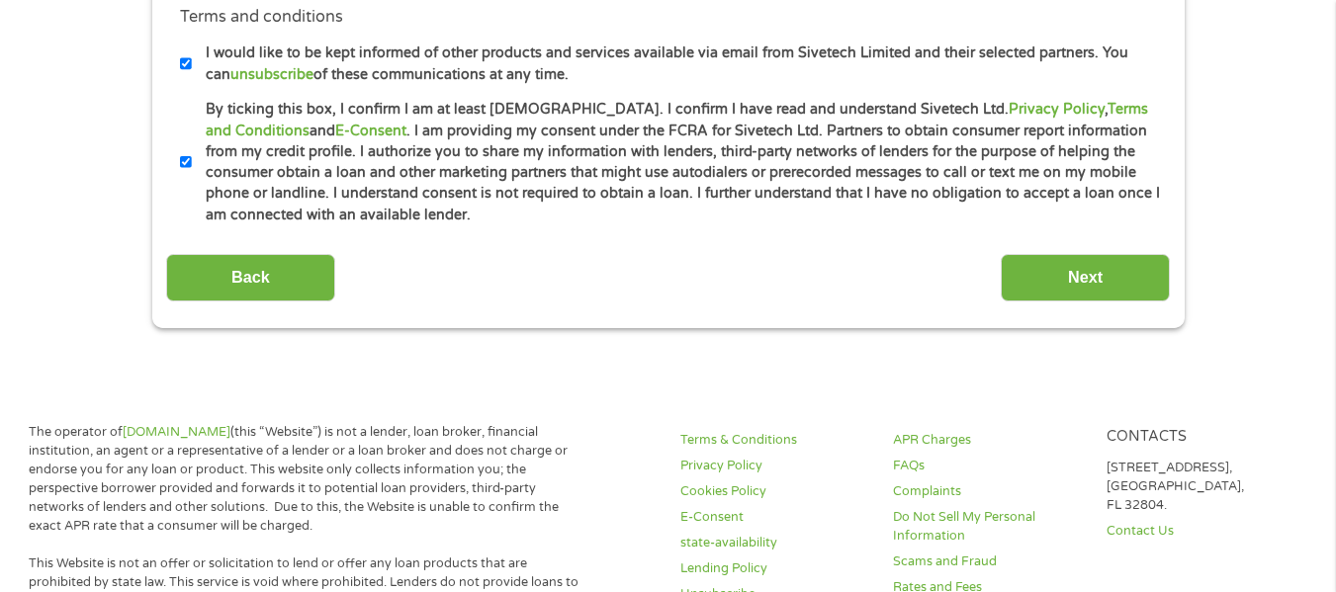
scroll to position [1267, 0]
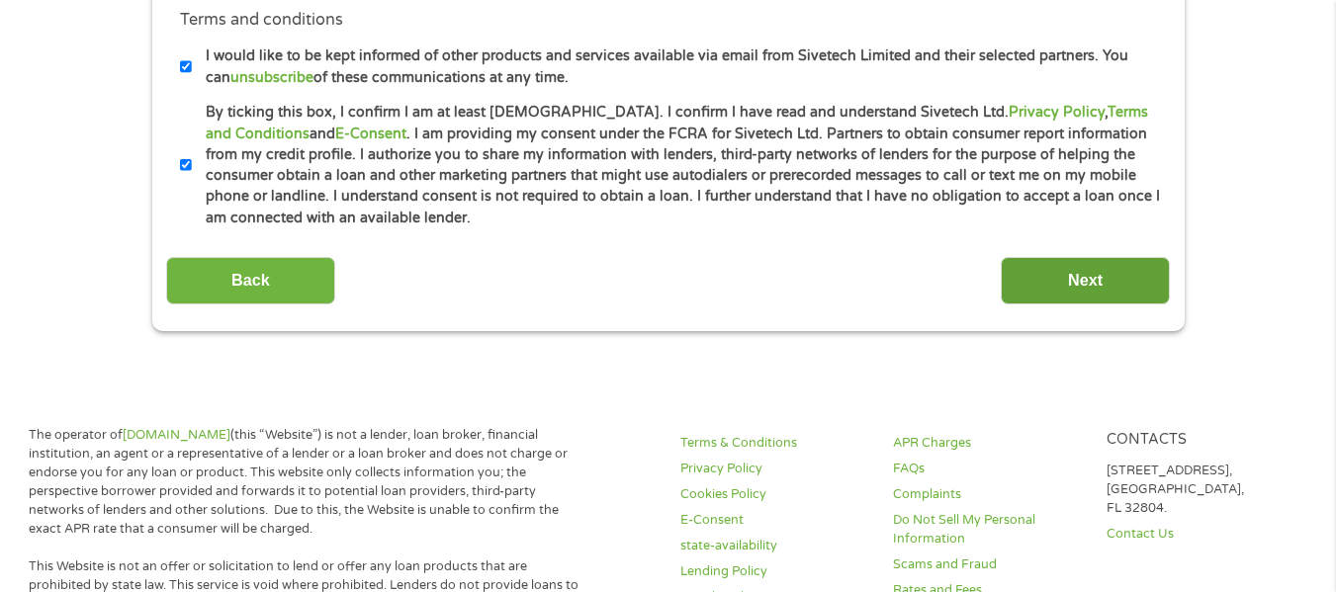
type input "051000017"
click at [1133, 289] on input "Next" at bounding box center [1085, 281] width 169 height 48
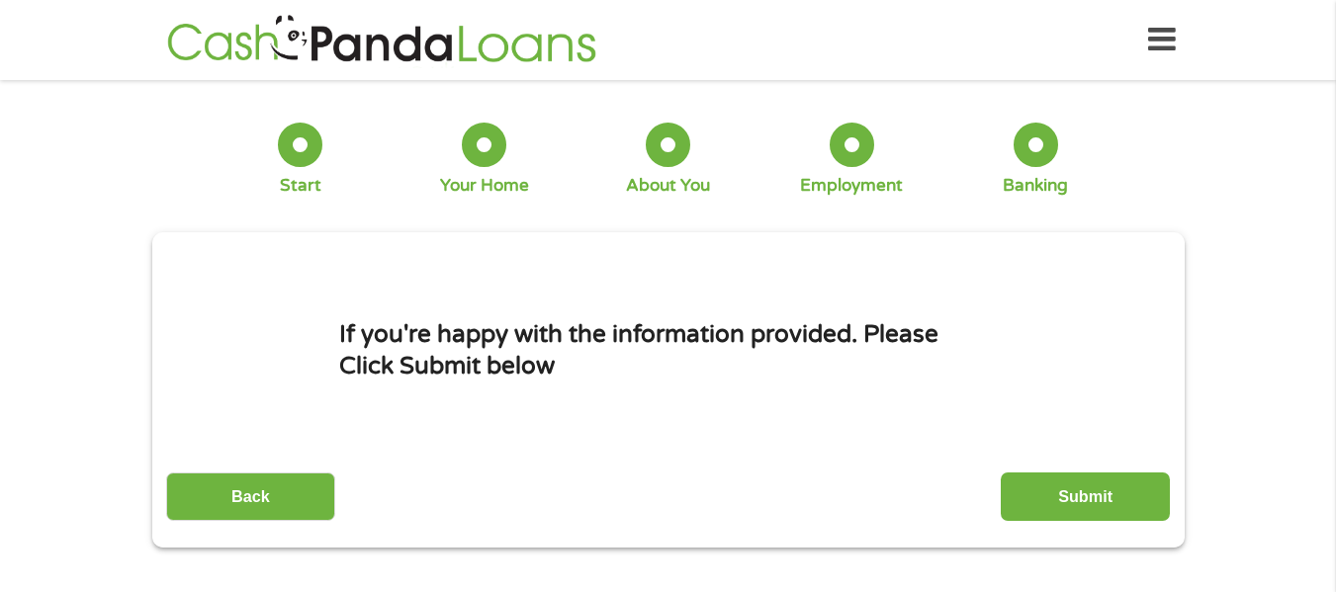
scroll to position [8, 8]
click at [1144, 500] on input "Submit" at bounding box center [1085, 497] width 169 height 48
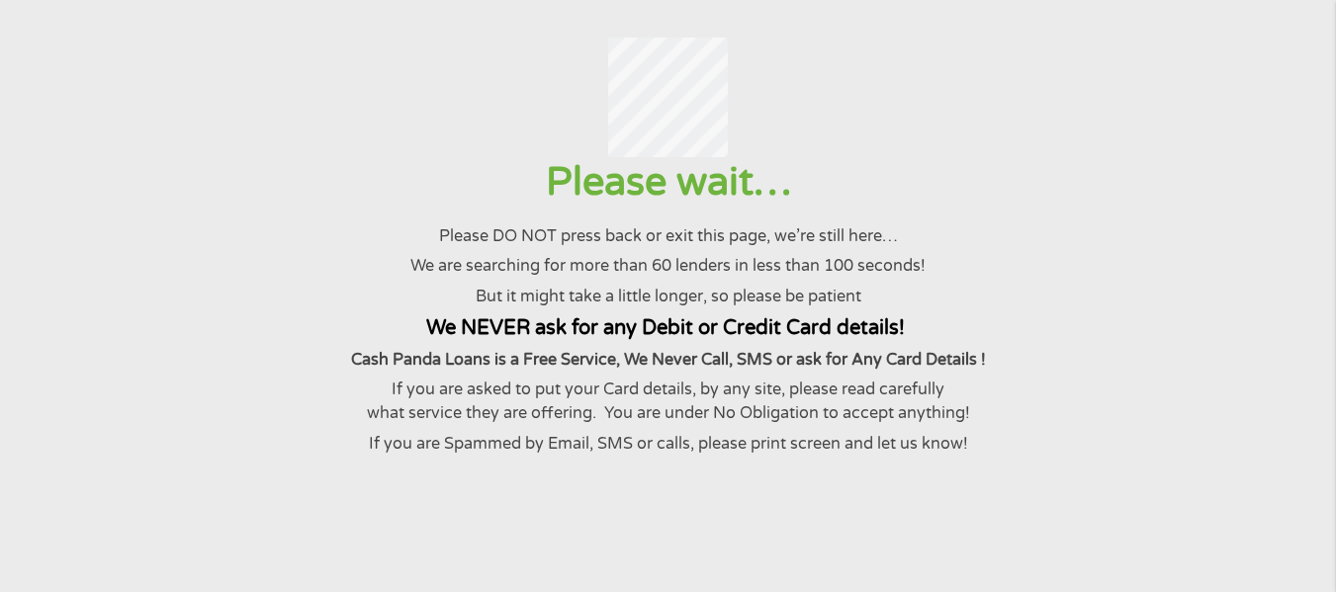
scroll to position [0, 0]
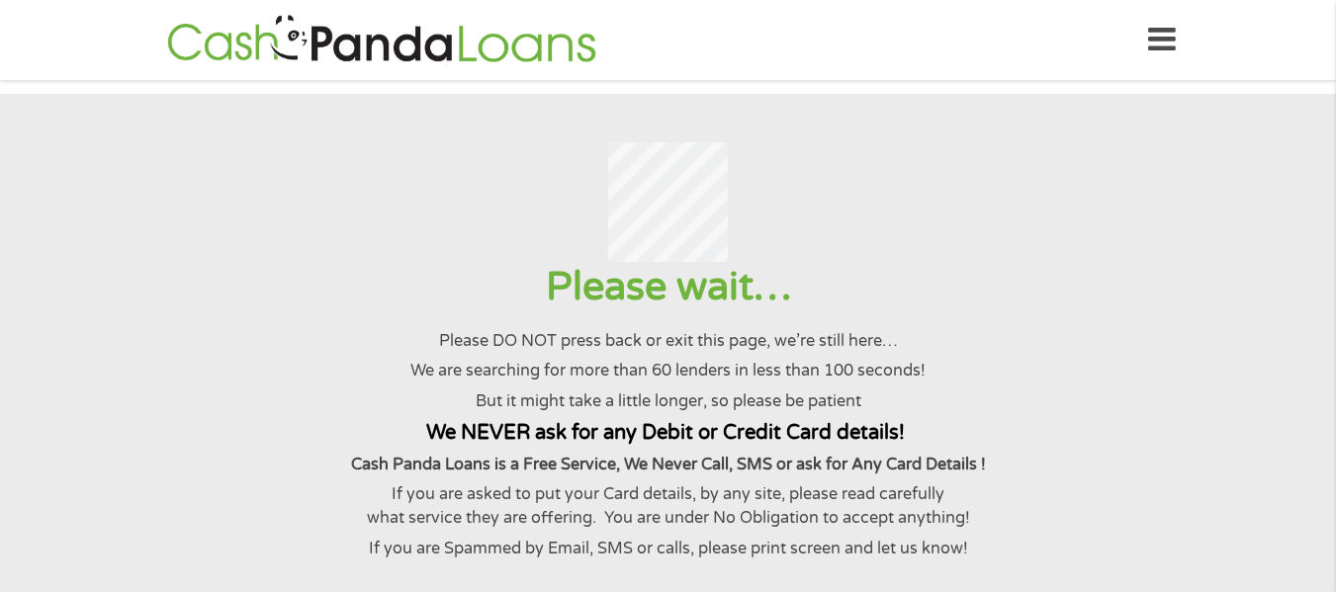
click at [555, 433] on strong "We NEVER ask for any Debit or Credit Card details!" at bounding box center [665, 432] width 479 height 25
